Goal: Transaction & Acquisition: Download file/media

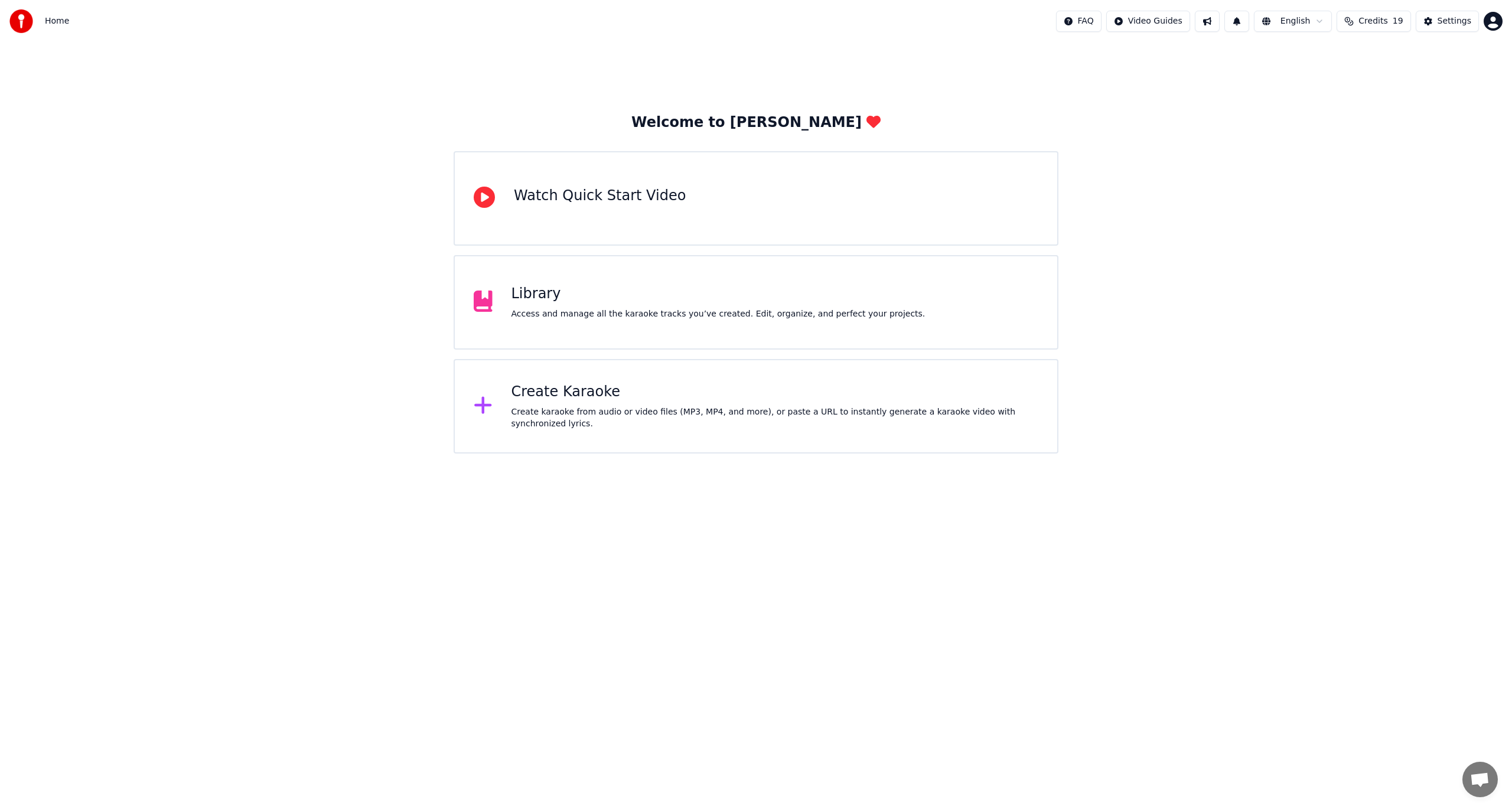
click at [575, 334] on div "Library Access and manage all the karaoke tracks you’ve created. Edit, organize…" at bounding box center [756, 302] width 604 height 94
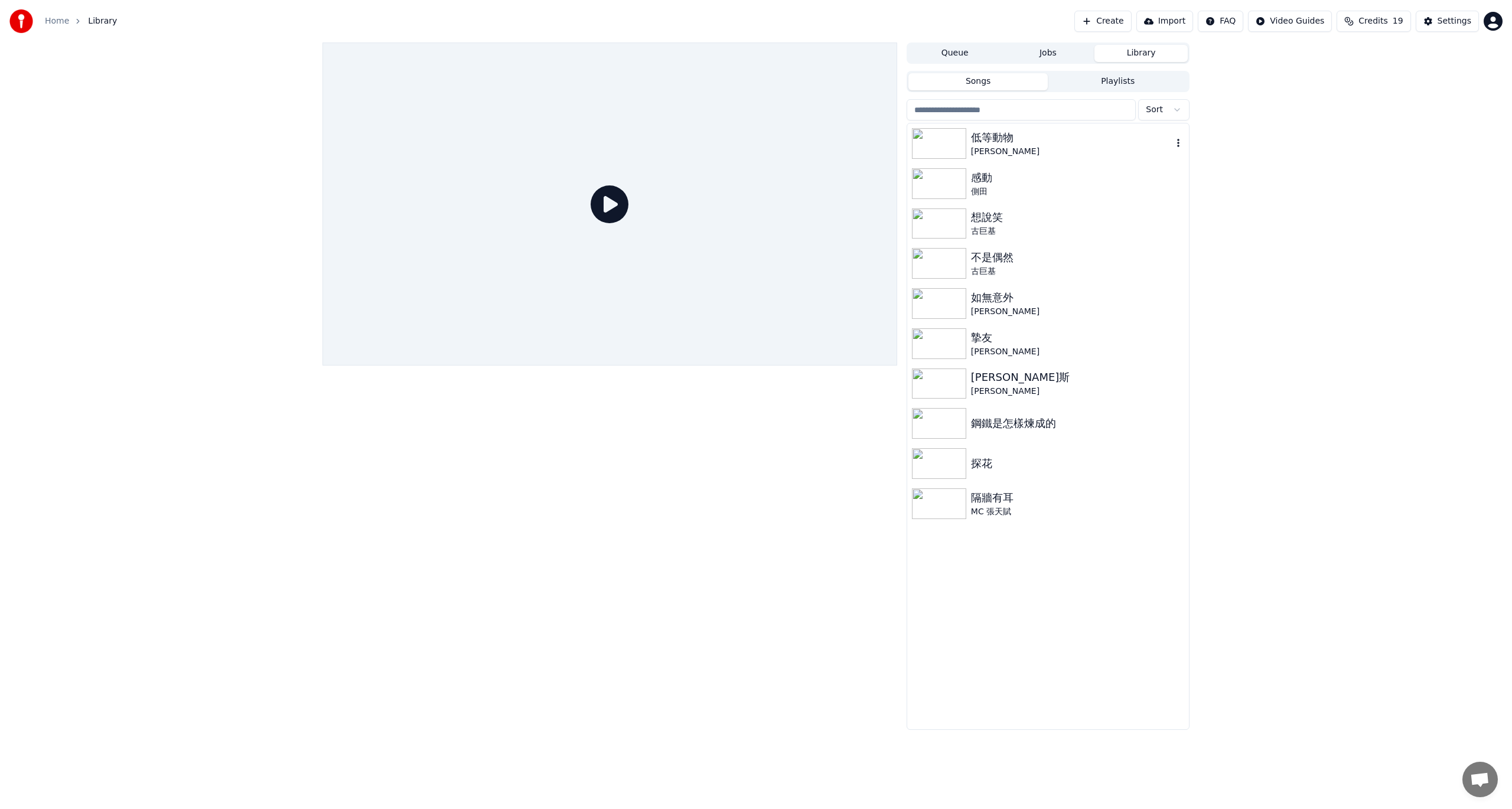
click at [1046, 141] on div "低等動物" at bounding box center [1072, 137] width 202 height 16
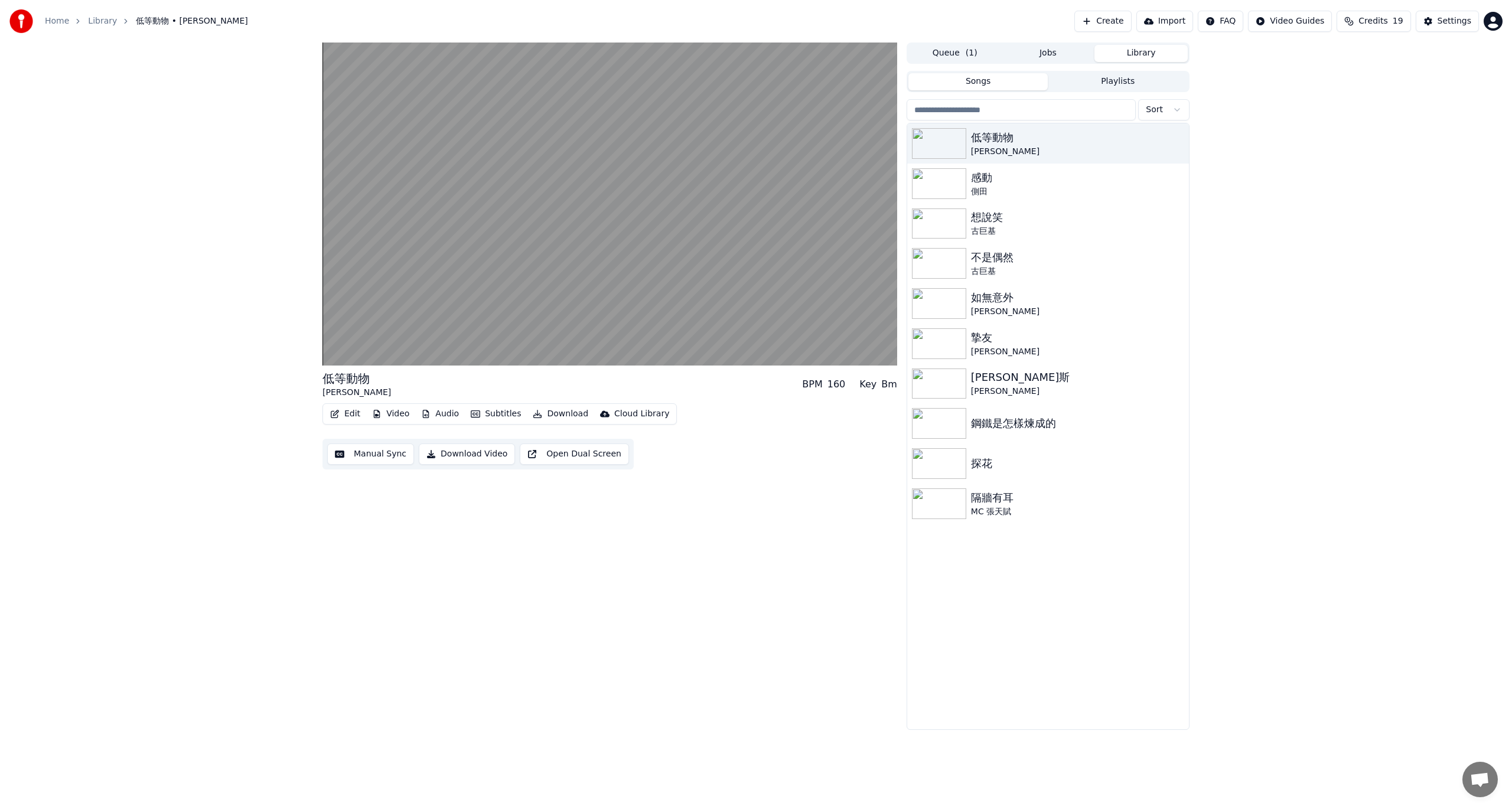
click at [557, 415] on button "Download" at bounding box center [561, 414] width 65 height 16
click at [598, 524] on div "Audio [.mp3]" at bounding box center [596, 521] width 105 height 12
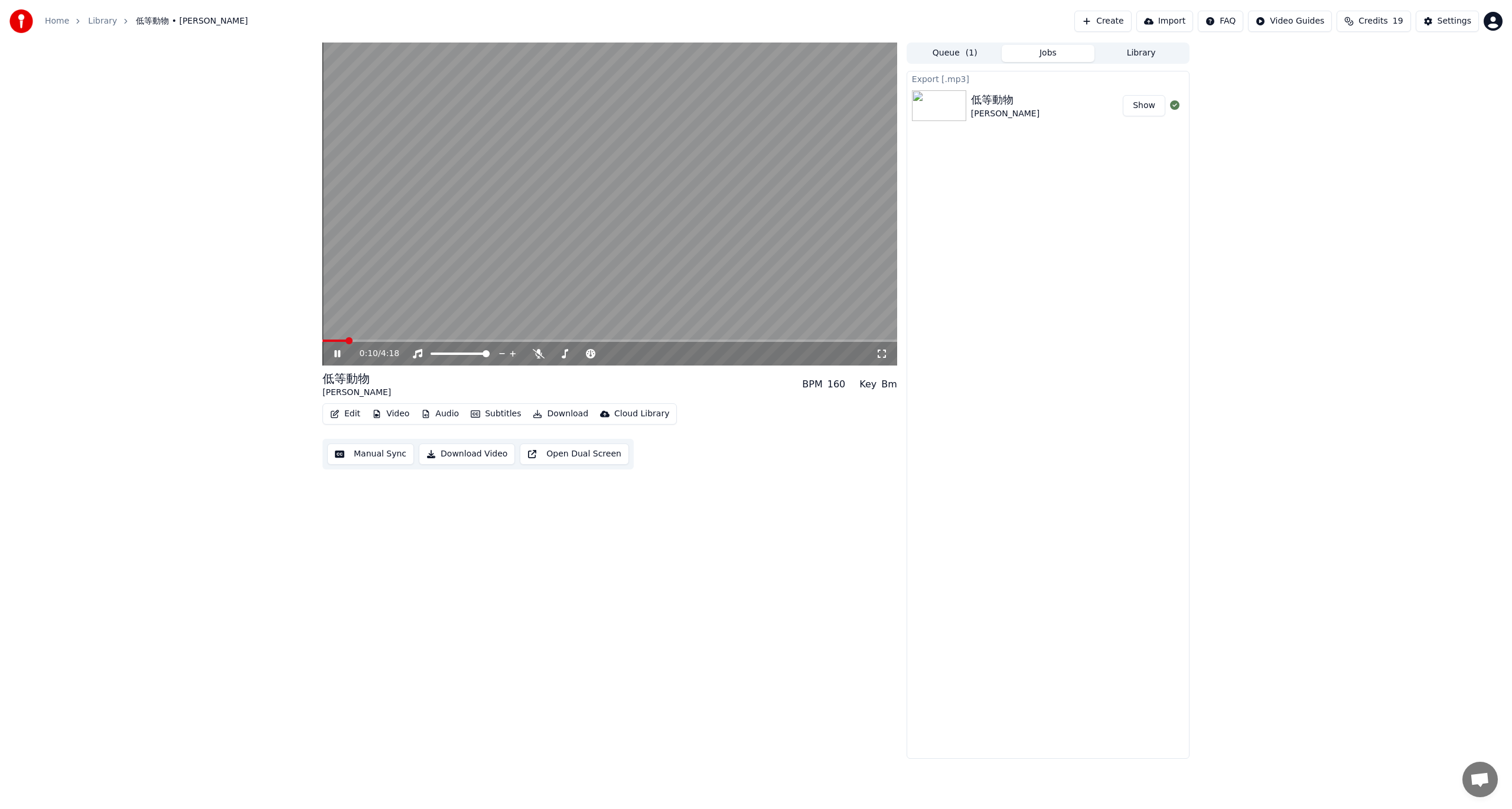
click at [1146, 110] on button "Show" at bounding box center [1143, 105] width 42 height 22
click at [657, 132] on video at bounding box center [610, 204] width 575 height 323
click at [771, 663] on div "1:16 / 4:18 低等動物 [PERSON_NAME] BPM 160 Key Bm Edit Video Audio Subtitles Downlo…" at bounding box center [610, 400] width 575 height 716
